Goal: Transaction & Acquisition: Purchase product/service

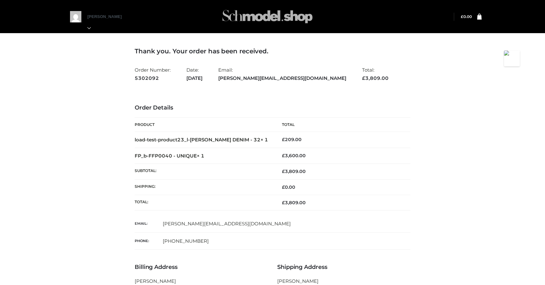
click at [246, 19] on img at bounding box center [267, 16] width 95 height 25
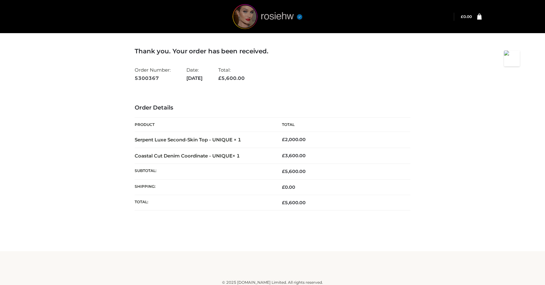
click at [242, 16] on img at bounding box center [267, 16] width 95 height 25
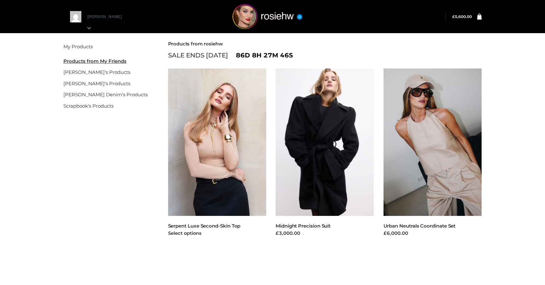
click at [216, 150] on img at bounding box center [217, 141] width 98 height 147
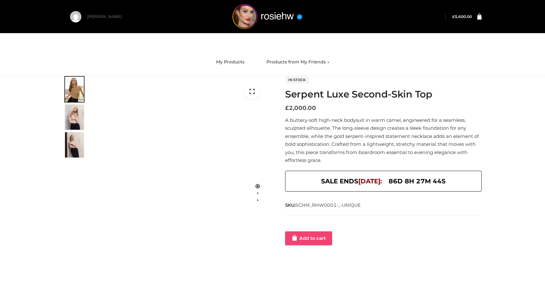
click at [299, 243] on link "Add to cart" at bounding box center [308, 238] width 47 height 14
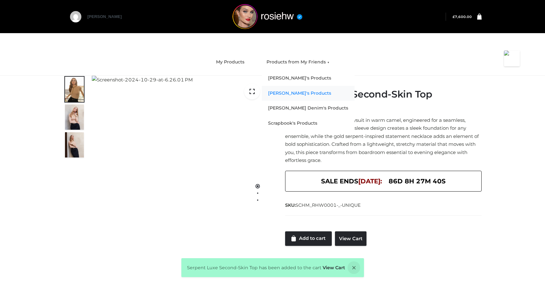
click at [281, 95] on link "[PERSON_NAME]'s Products" at bounding box center [308, 93] width 93 height 15
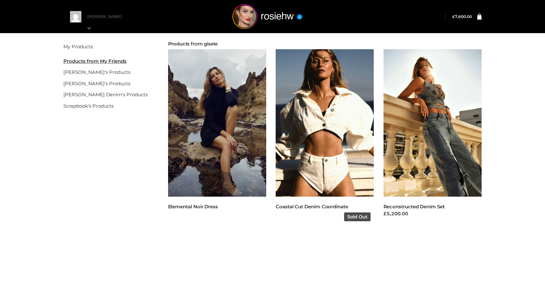
click at [305, 163] on img at bounding box center [324, 122] width 98 height 147
click at [303, 205] on link "Coastal Cut Denim Coordinate" at bounding box center [311, 206] width 72 height 6
drag, startPoint x: 354, startPoint y: 204, endPoint x: 276, endPoint y: 205, distance: 78.2
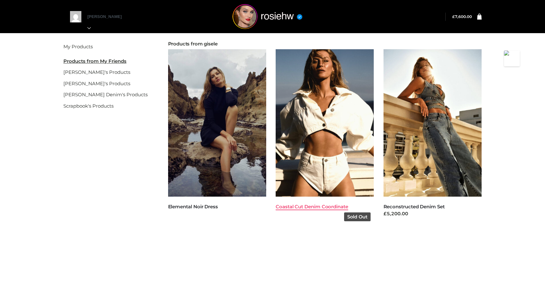
click at [276, 205] on h5 "Coastal Cut Denim Coordinate" at bounding box center [324, 206] width 98 height 7
copy link "Coastal Cut Denim Coordinate"
click at [325, 162] on img at bounding box center [324, 122] width 98 height 147
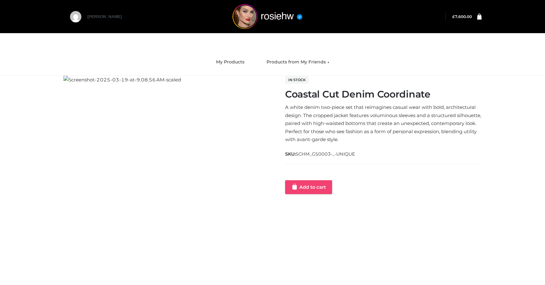
click at [313, 184] on link "Add to cart" at bounding box center [308, 187] width 47 height 14
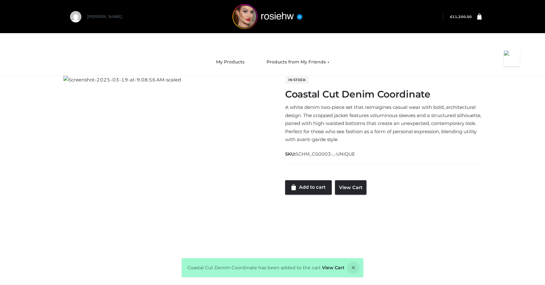
click at [463, 18] on bdi "£ 11,200.00" at bounding box center [461, 17] width 22 height 4
click at [329, 269] on link "View Cart" at bounding box center [333, 267] width 22 height 6
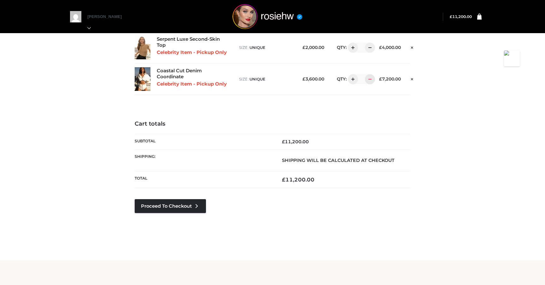
click at [372, 79] on div at bounding box center [370, 79] width 10 height 10
type input "*"
click at [164, 205] on link "Proceed to Checkout" at bounding box center [170, 206] width 71 height 14
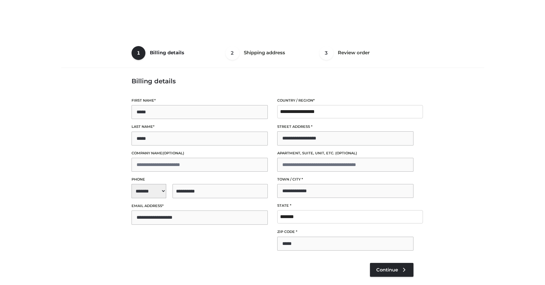
select select "**"
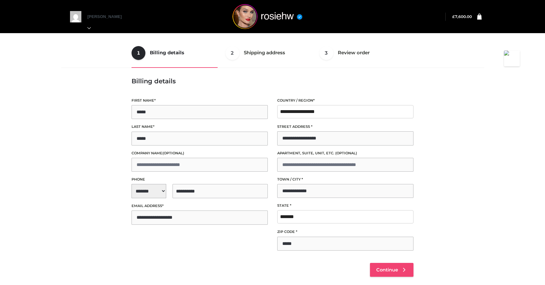
click at [387, 267] on span "Continue" at bounding box center [387, 270] width 22 height 6
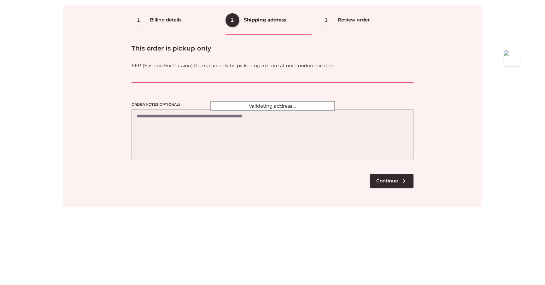
scroll to position [38, 0]
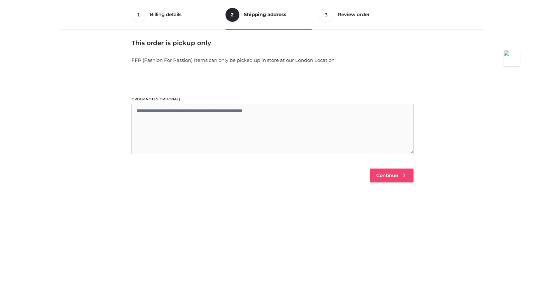
click at [394, 176] on span "Continue" at bounding box center [387, 175] width 22 height 6
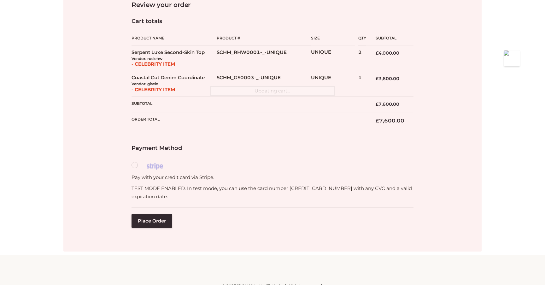
scroll to position [115, 0]
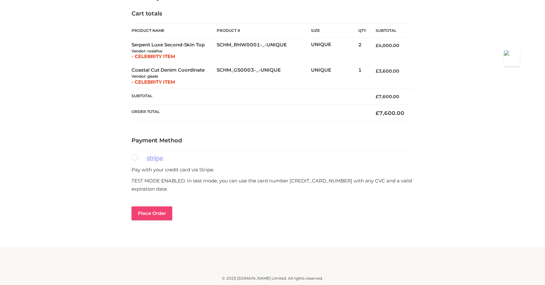
click at [153, 214] on button "Place order" at bounding box center [151, 213] width 41 height 14
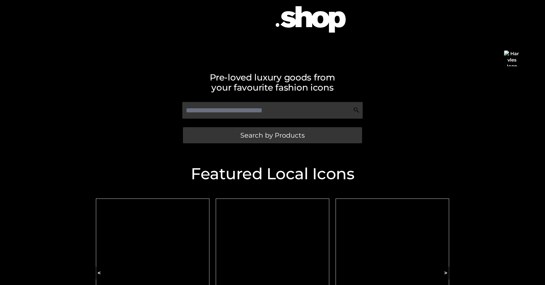
scroll to position [102, 0]
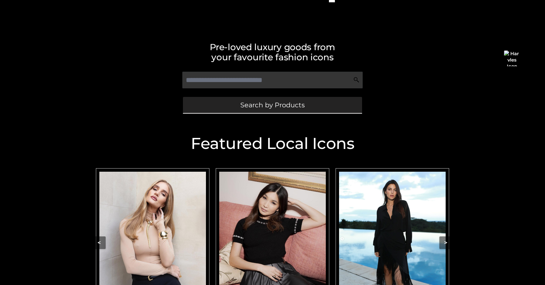
click at [274, 106] on span "Search by Products" at bounding box center [272, 104] width 64 height 7
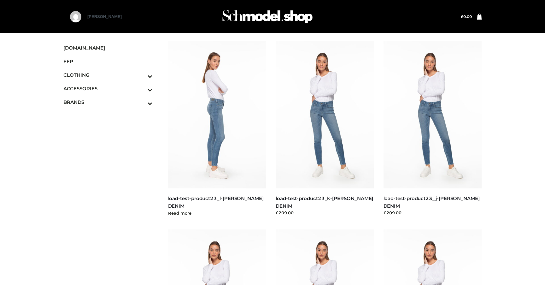
click at [226, 124] on img at bounding box center [217, 114] width 98 height 147
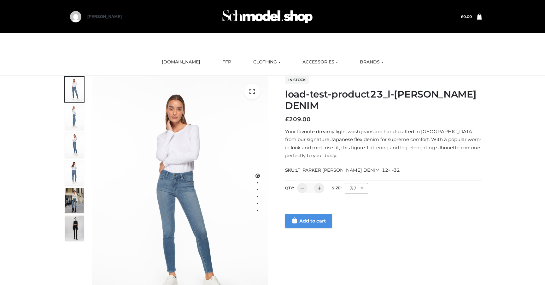
click at [297, 216] on link "Add to cart" at bounding box center [308, 221] width 47 height 14
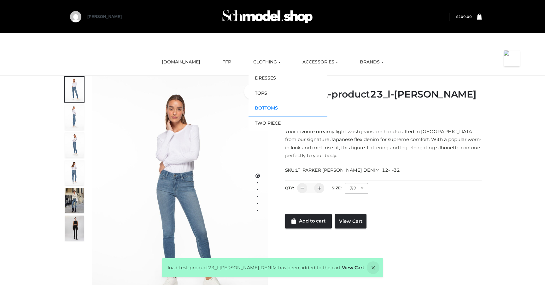
click at [262, 106] on link "BOTTOMS" at bounding box center [287, 108] width 79 height 15
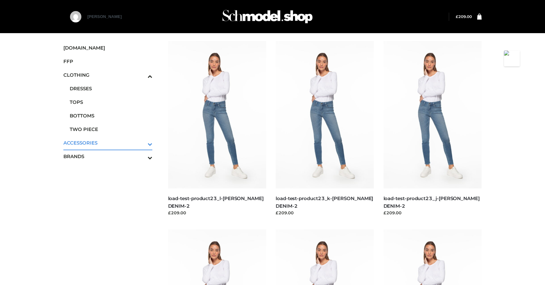
click at [93, 140] on span "ACCESSORIES" at bounding box center [107, 142] width 89 height 7
click at [149, 143] on icon "Toggle Submenu" at bounding box center [117, 143] width 71 height 7
click at [81, 101] on span "BAGS" at bounding box center [111, 101] width 83 height 7
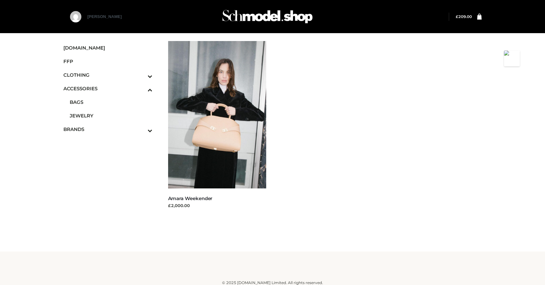
drag, startPoint x: 216, startPoint y: 199, endPoint x: 167, endPoint y: 195, distance: 49.0
click at [167, 195] on li "BAGS Amara Weekender £2,000.00 Sold Out" at bounding box center [217, 129] width 108 height 176
copy link "Amara Weekender"
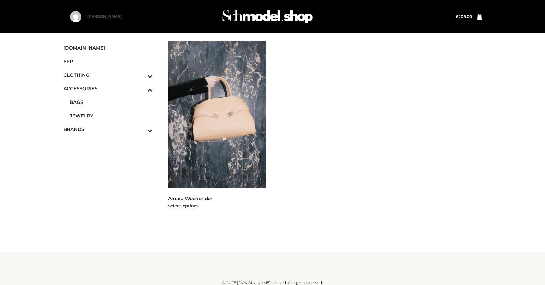
click at [215, 124] on img at bounding box center [217, 114] width 98 height 147
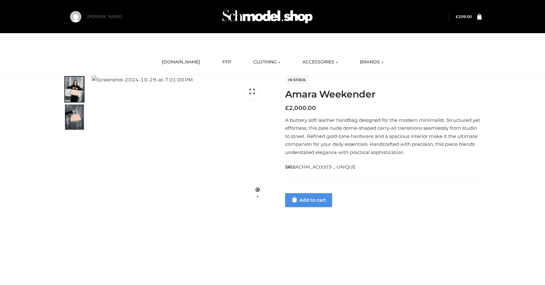
click at [309, 204] on link "Add to cart" at bounding box center [308, 200] width 47 height 14
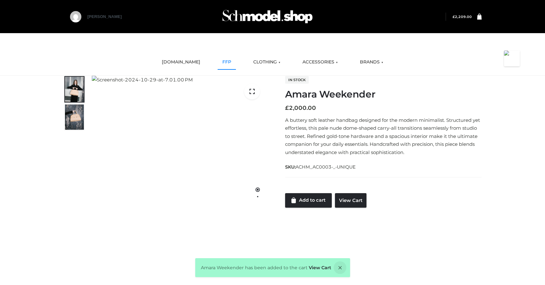
click at [221, 62] on link "FFP" at bounding box center [226, 62] width 18 height 14
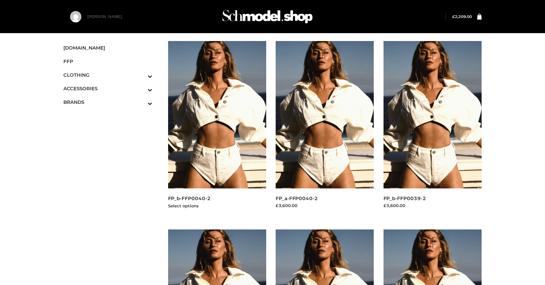
click at [242, 150] on img at bounding box center [217, 114] width 98 height 147
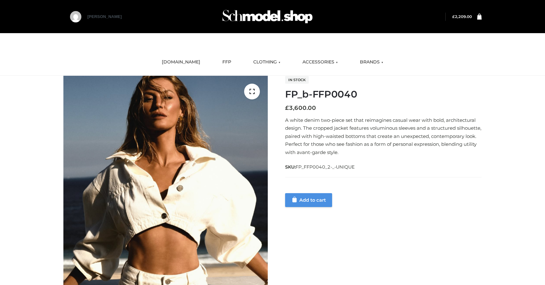
click at [319, 200] on link "Add to cart" at bounding box center [308, 200] width 47 height 14
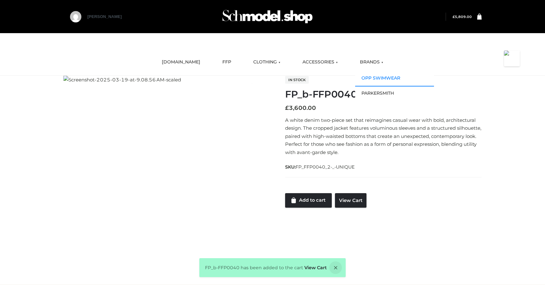
click at [374, 79] on link "OPP SWIMWEAR" at bounding box center [394, 78] width 79 height 15
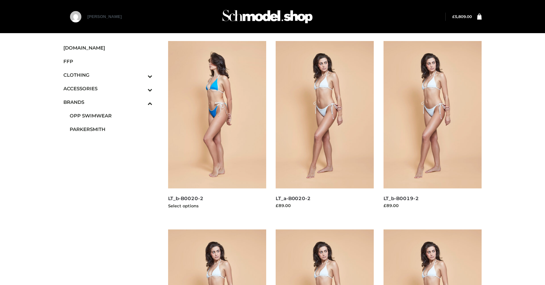
click at [250, 146] on img at bounding box center [217, 114] width 98 height 147
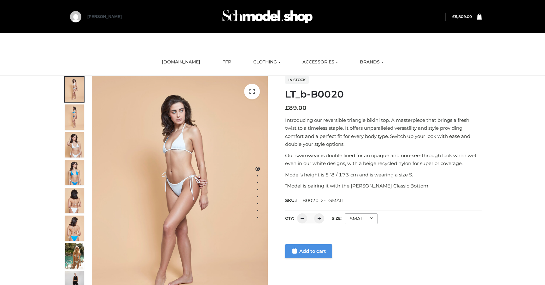
click at [299, 247] on link "Add to cart" at bounding box center [308, 251] width 47 height 14
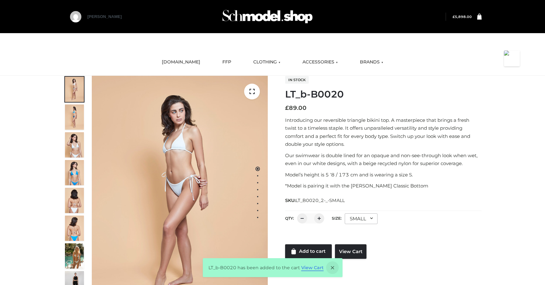
click at [308, 269] on link "View Cart" at bounding box center [312, 267] width 22 height 6
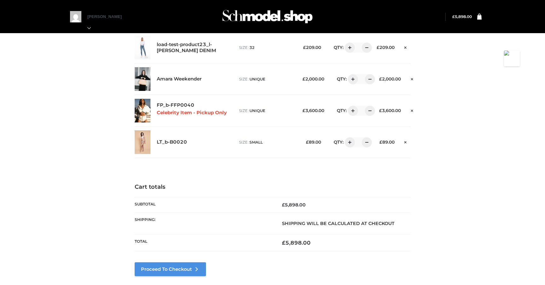
click at [169, 268] on link "Proceed to Checkout" at bounding box center [170, 269] width 71 height 14
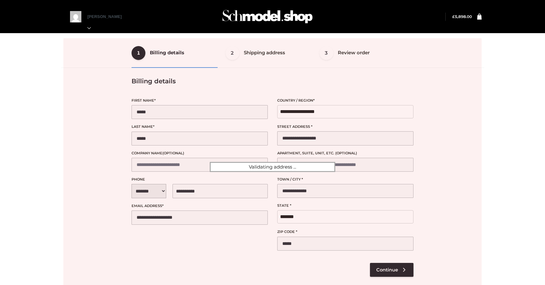
select select "**"
click at [387, 270] on div at bounding box center [272, 166] width 418 height 257
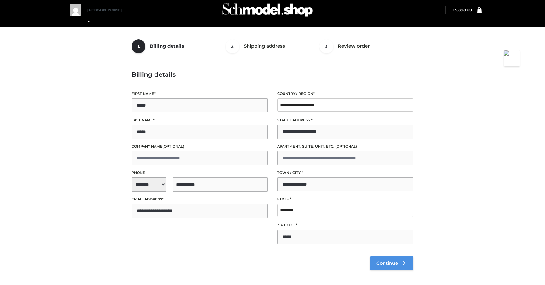
click at [385, 261] on span "Continue" at bounding box center [387, 263] width 22 height 6
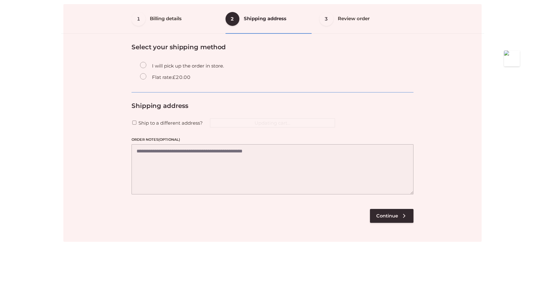
scroll to position [38, 0]
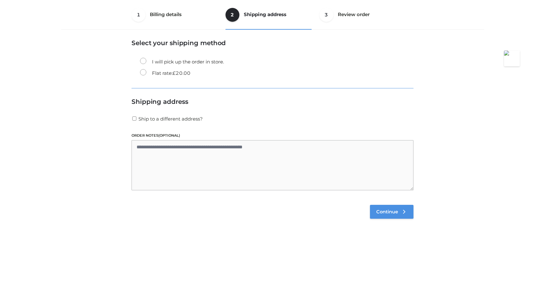
click at [384, 216] on link "Continue" at bounding box center [391, 212] width 43 height 14
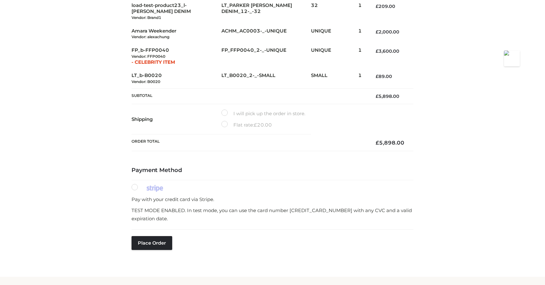
scroll to position [153, 0]
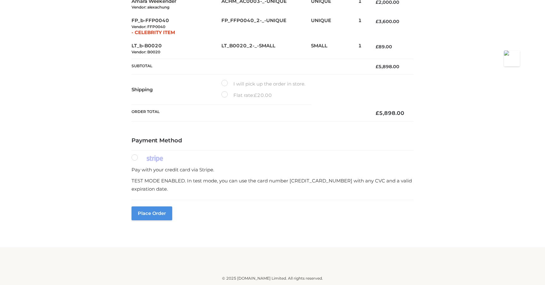
click at [161, 208] on button "Place order" at bounding box center [151, 213] width 41 height 14
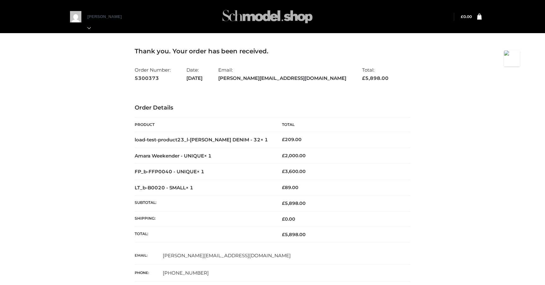
click at [229, 19] on img at bounding box center [267, 16] width 95 height 25
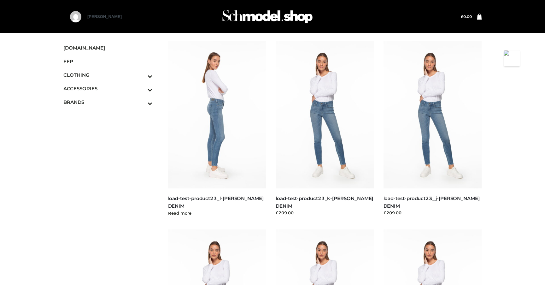
click at [229, 107] on img at bounding box center [217, 114] width 98 height 147
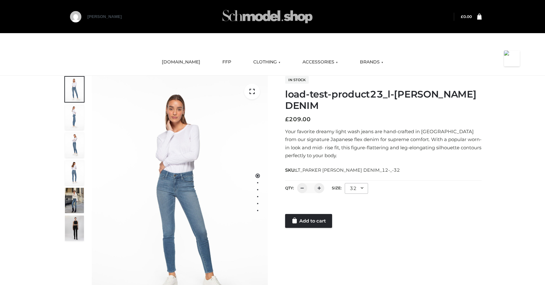
click at [264, 15] on img at bounding box center [267, 16] width 95 height 25
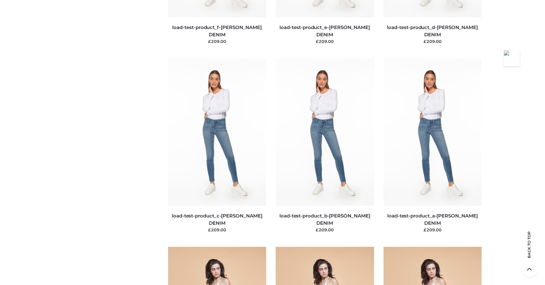
scroll to position [1189, 0]
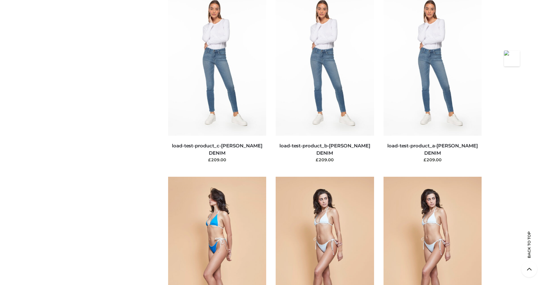
click at [235, 201] on img at bounding box center [217, 249] width 98 height 147
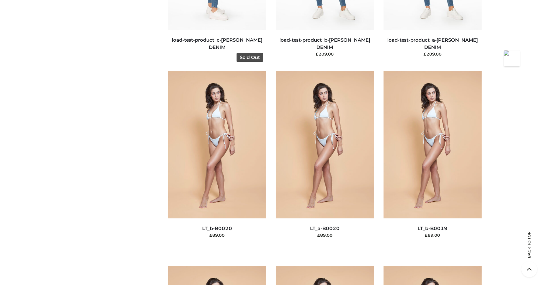
scroll to position [1309, 0]
